Goal: Information Seeking & Learning: Learn about a topic

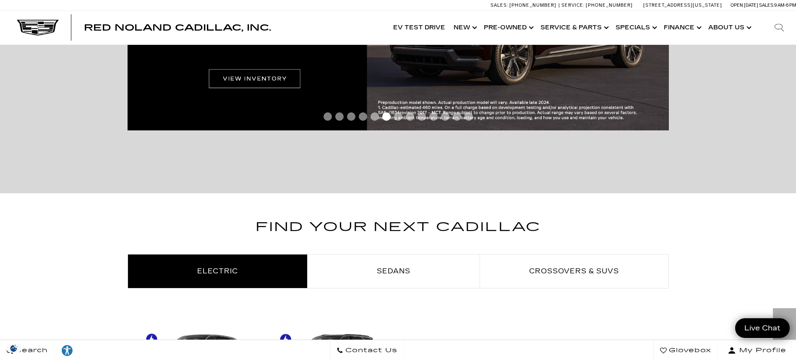
scroll to position [420, 0]
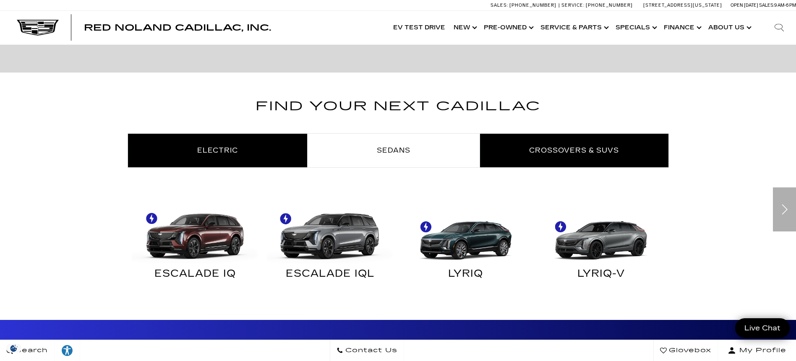
click at [568, 154] on span "Crossovers & SUVs" at bounding box center [574, 150] width 90 height 8
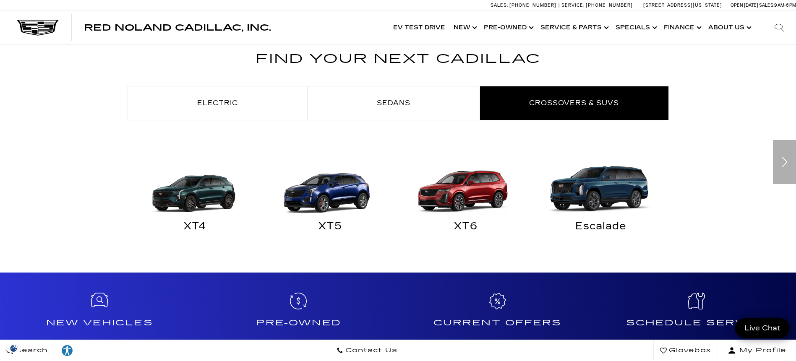
scroll to position [504, 0]
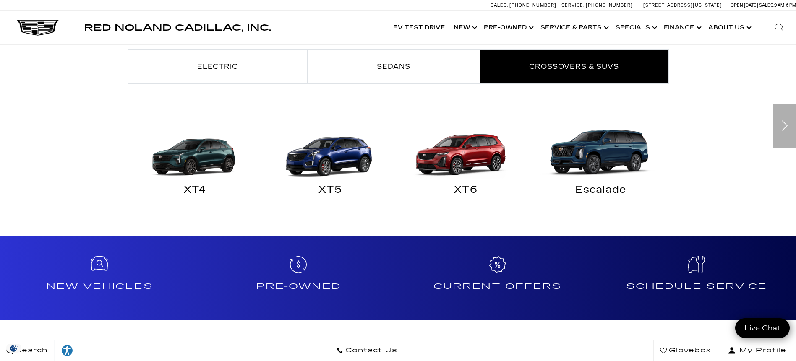
click at [455, 160] on img "Crossovers & SUVs" at bounding box center [463, 148] width 127 height 63
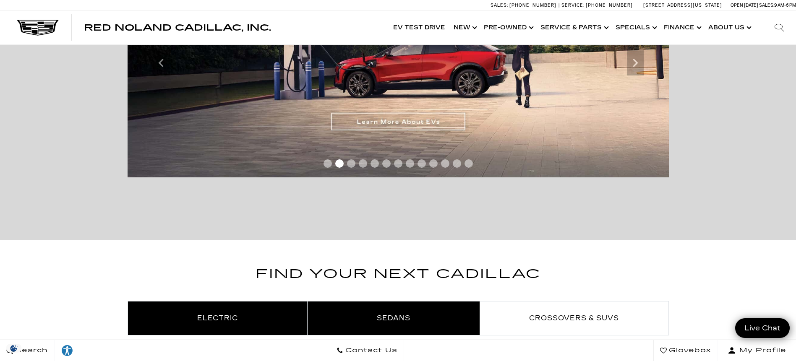
click at [424, 314] on link "Sedans" at bounding box center [394, 319] width 172 height 34
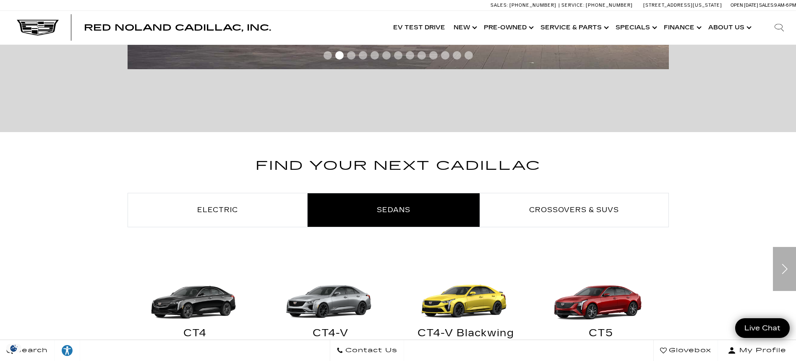
scroll to position [462, 0]
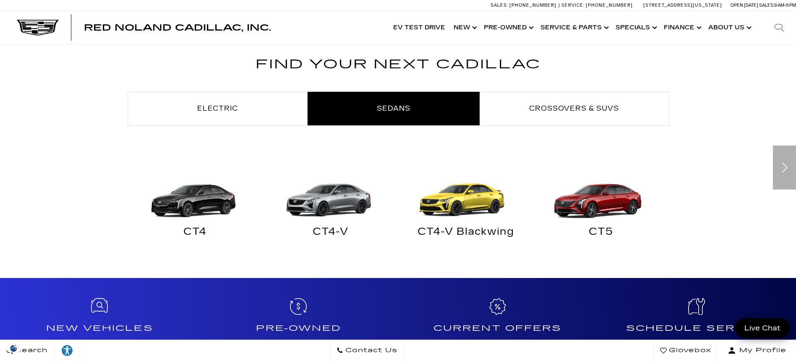
click at [475, 201] on img "Sedans" at bounding box center [463, 190] width 127 height 63
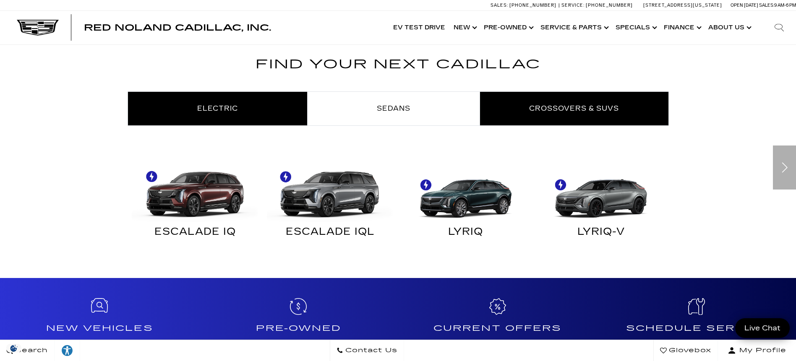
click at [552, 107] on span "Crossovers & SUVs" at bounding box center [574, 109] width 90 height 8
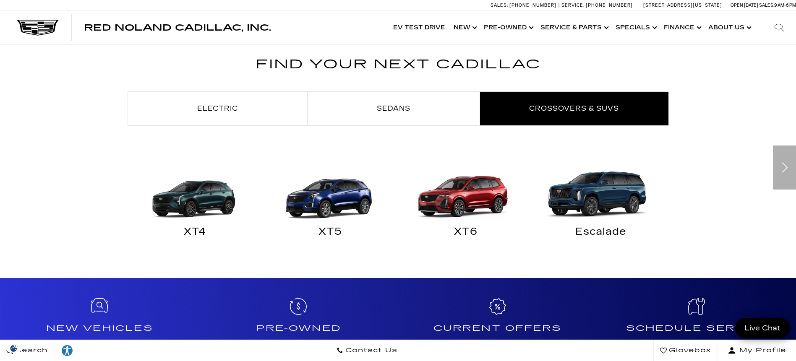
click at [599, 186] on img at bounding box center [599, 190] width 127 height 63
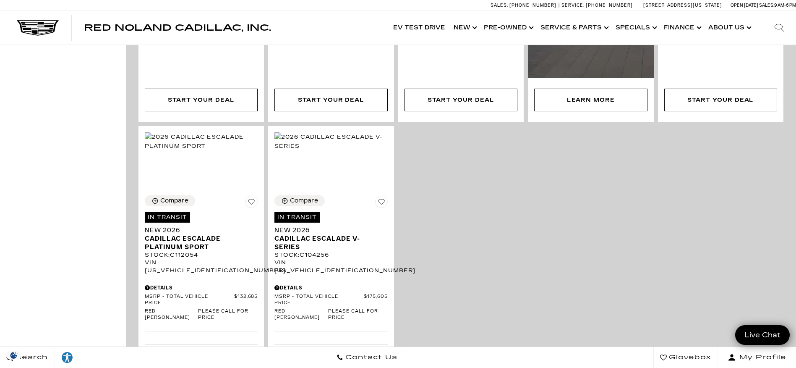
scroll to position [504, 0]
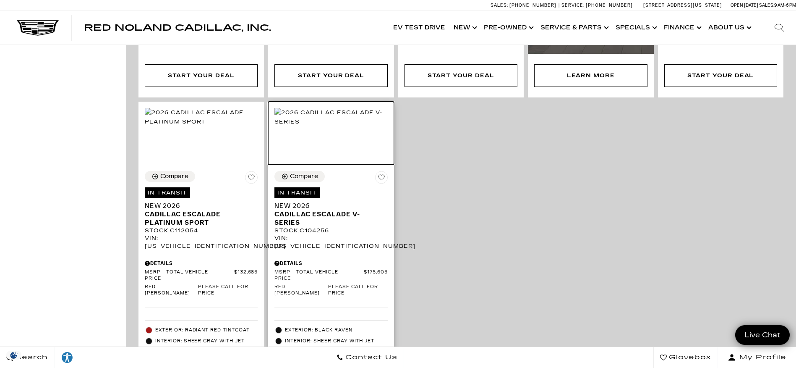
click at [335, 126] on img at bounding box center [330, 117] width 113 height 18
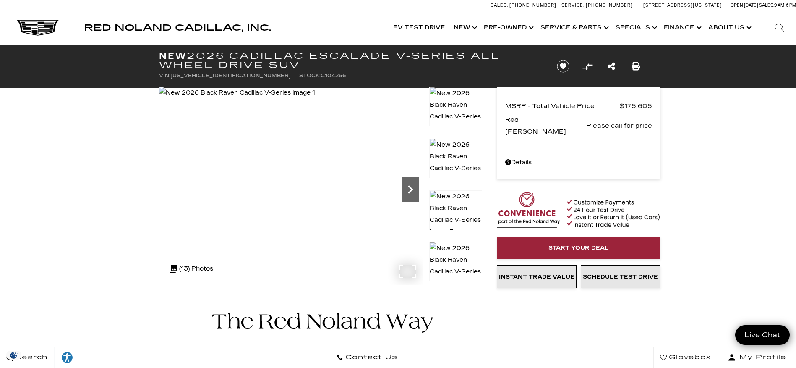
click at [412, 192] on icon "Next" at bounding box center [410, 189] width 17 height 17
click at [412, 194] on icon "Next" at bounding box center [410, 189] width 17 height 17
click at [411, 195] on icon "Next" at bounding box center [410, 189] width 17 height 17
click at [410, 190] on icon "Next" at bounding box center [410, 189] width 17 height 17
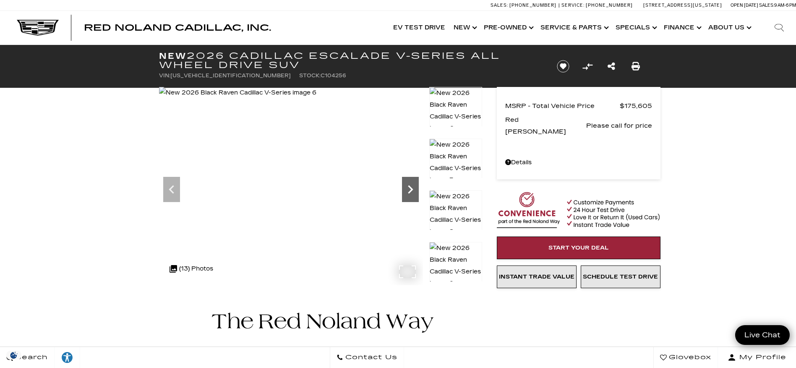
click at [410, 190] on icon "Next" at bounding box center [410, 189] width 17 height 17
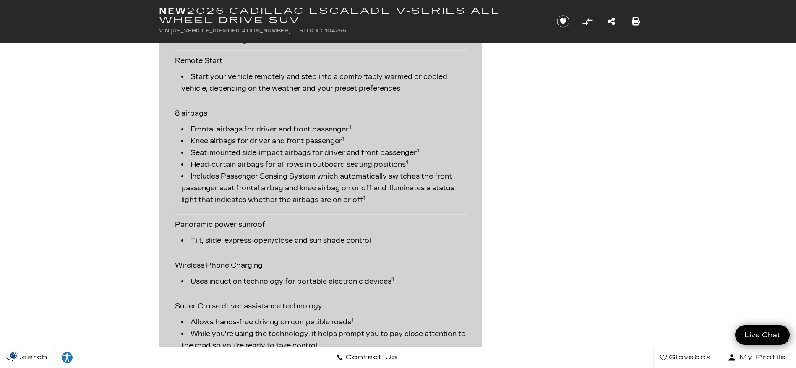
scroll to position [1805, 0]
